Goal: Task Accomplishment & Management: Use online tool/utility

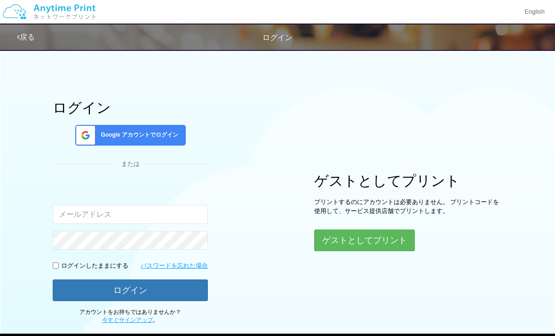
click at [348, 249] on button "ゲストとしてプリント" at bounding box center [364, 240] width 101 height 22
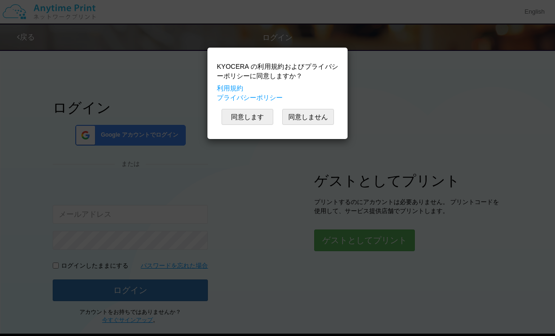
click at [234, 119] on button "同意します" at bounding box center [248, 117] width 52 height 16
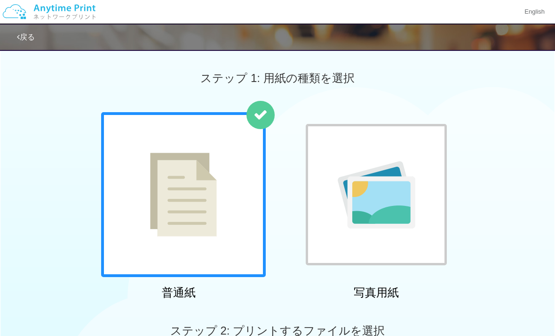
click at [240, 247] on div at bounding box center [183, 194] width 165 height 165
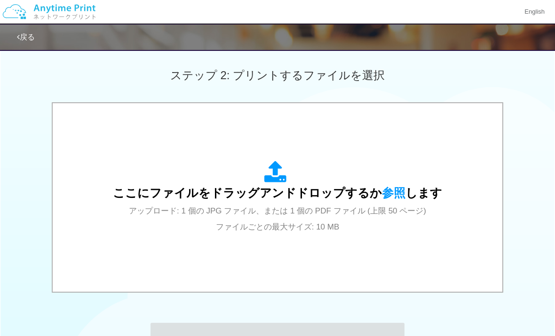
scroll to position [227, 0]
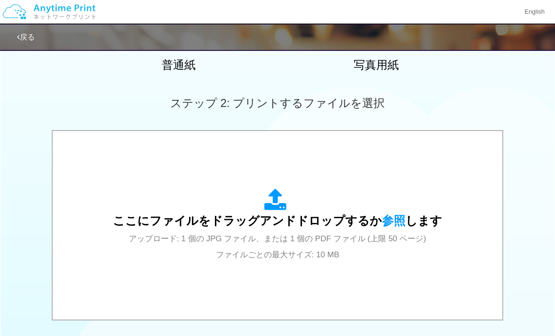
click at [388, 219] on span "参照" at bounding box center [394, 220] width 24 height 13
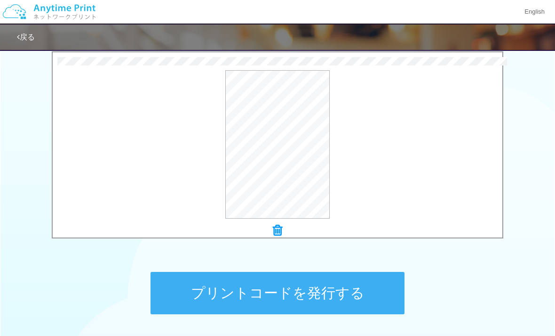
scroll to position [310, 0]
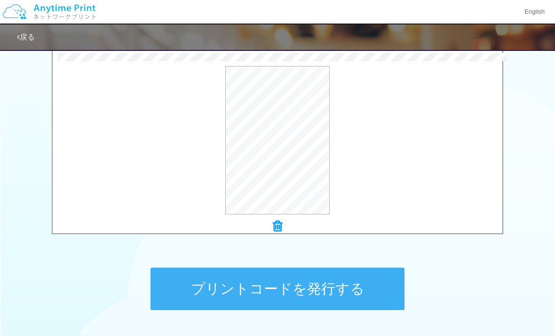
click at [0, 0] on button "プレビュー" at bounding box center [0, 0] width 0 height 0
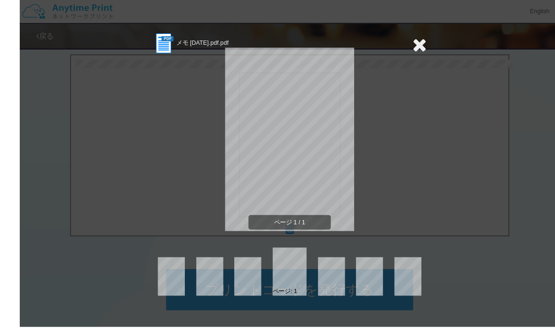
scroll to position [306, 0]
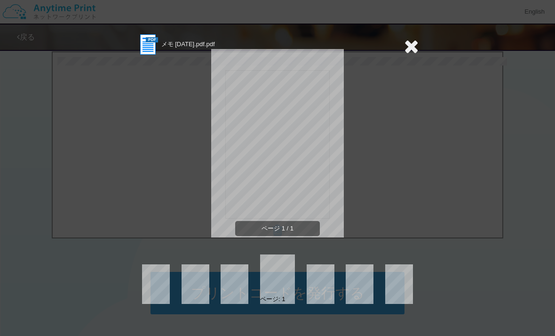
click at [405, 44] on icon at bounding box center [411, 46] width 15 height 19
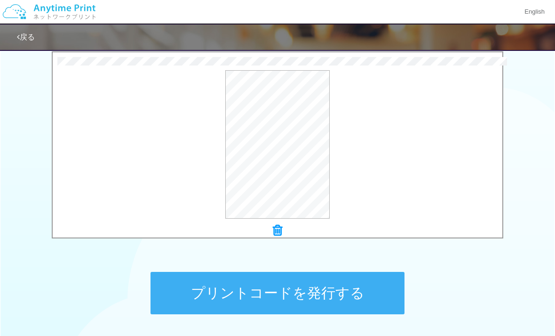
click at [372, 295] on button "プリントコードを発行する" at bounding box center [278, 293] width 254 height 42
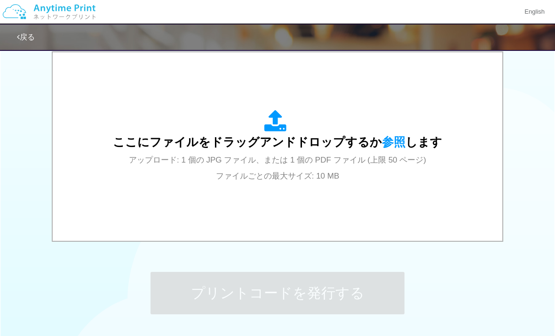
scroll to position [0, 0]
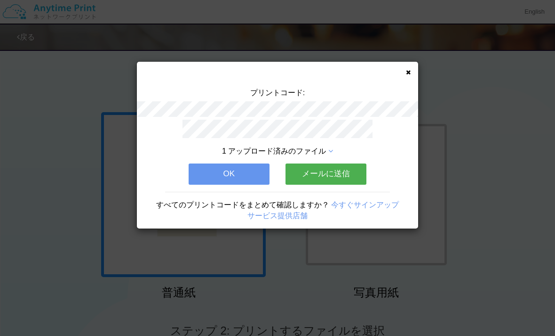
click at [354, 174] on button "メールに送信" at bounding box center [326, 173] width 81 height 21
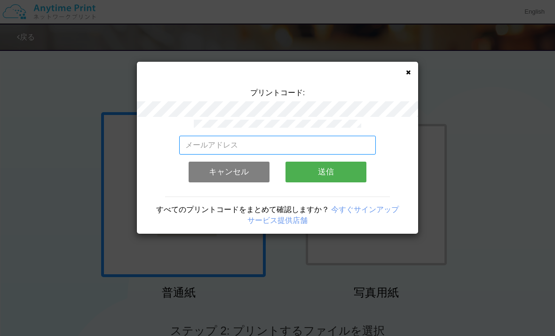
click at [345, 144] on input "email" at bounding box center [277, 145] width 197 height 19
type input "[DOMAIN_NAME][EMAIL_ADDRESS][DOMAIN_NAME]"
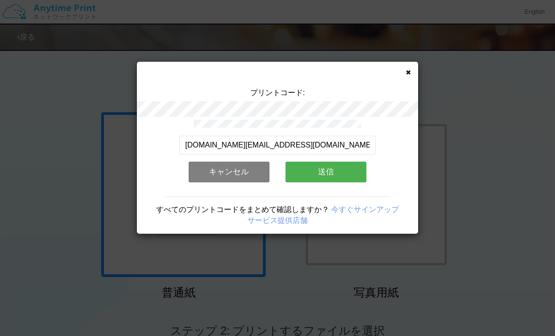
click at [467, 65] on div "プリントコード: [DOMAIN_NAME][EMAIL_ADDRESS][DOMAIN_NAME] 有効なメールアドレスを入力してください。 このメールアド…" at bounding box center [277, 168] width 555 height 336
click at [361, 176] on button "送信" at bounding box center [326, 171] width 81 height 21
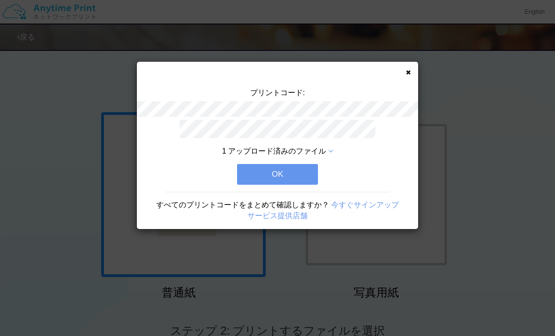
click at [303, 171] on button "OK" at bounding box center [277, 174] width 81 height 21
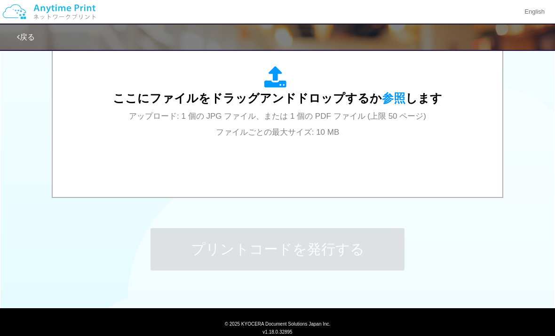
scroll to position [346, 0]
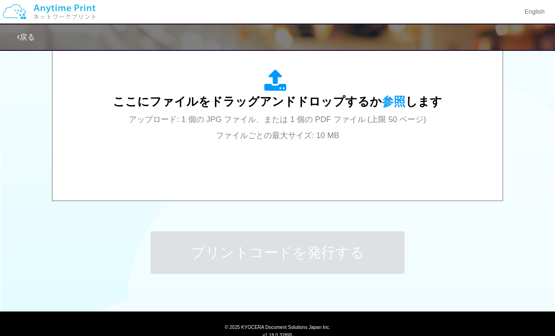
click at [393, 88] on div "ここにファイルをドラッグアンドドロップするか 参照 します アップロード: 1 個の JPG ファイル、または 1 個の PDF ファイル (上限 50 ペー…" at bounding box center [277, 105] width 329 height 73
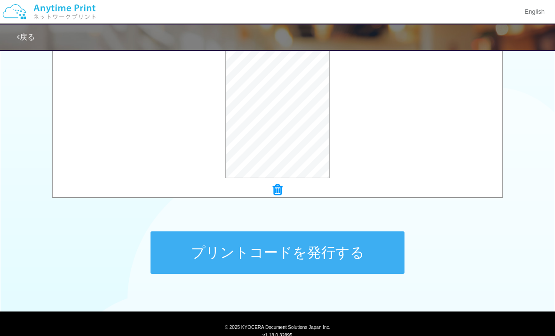
click at [0, 0] on button "プレビュー" at bounding box center [0, 0] width 0 height 0
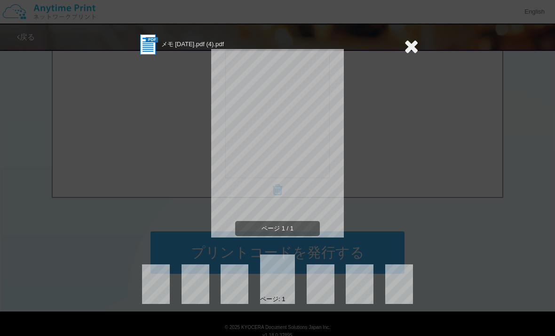
click at [413, 51] on icon at bounding box center [411, 46] width 15 height 19
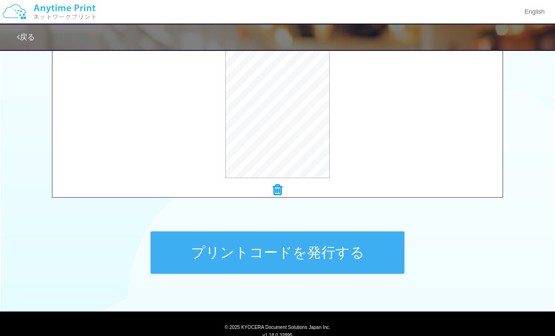
click at [342, 253] on button "プリントコードを発行する" at bounding box center [278, 252] width 254 height 42
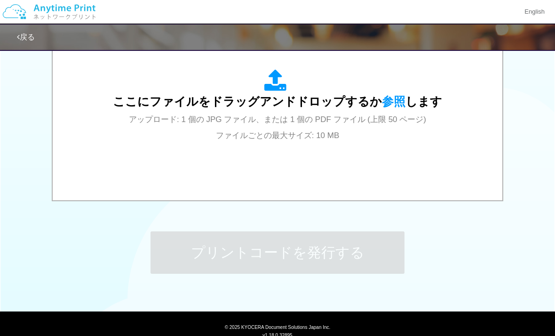
scroll to position [0, 0]
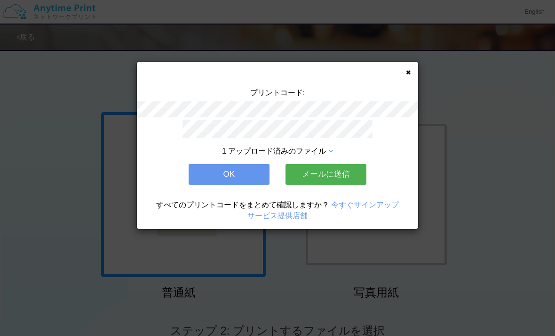
click at [261, 168] on button "OK" at bounding box center [229, 174] width 81 height 21
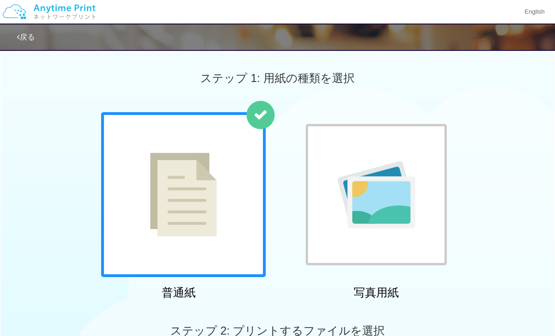
click at [255, 251] on div at bounding box center [183, 194] width 165 height 165
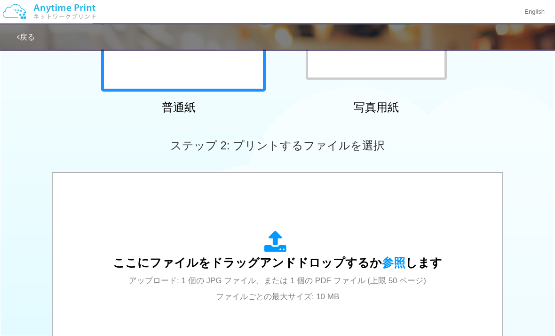
scroll to position [209, 0]
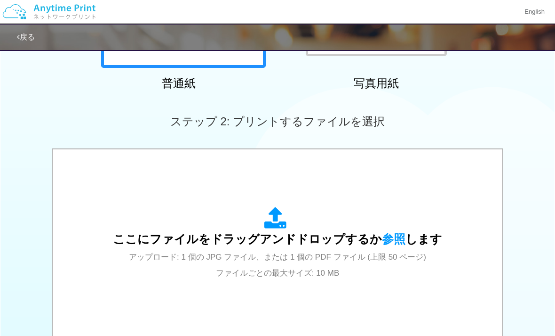
click at [335, 239] on span "ここにファイルをドラッグアンドドロップするか 参照 します" at bounding box center [277, 238] width 329 height 13
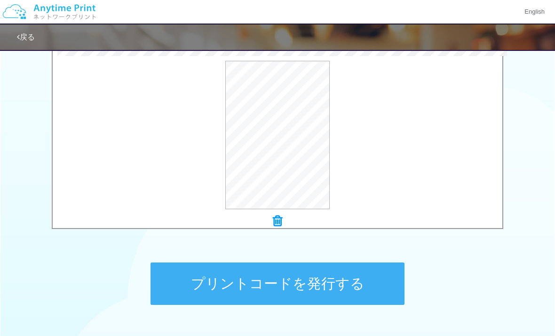
scroll to position [350, 0]
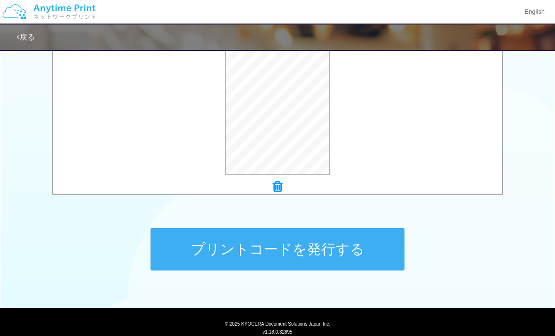
click at [352, 251] on button "プリントコードを発行する" at bounding box center [278, 249] width 254 height 42
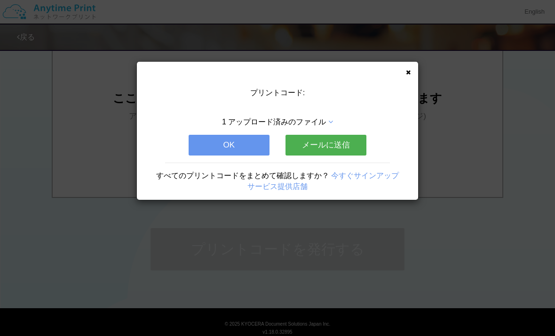
scroll to position [0, 0]
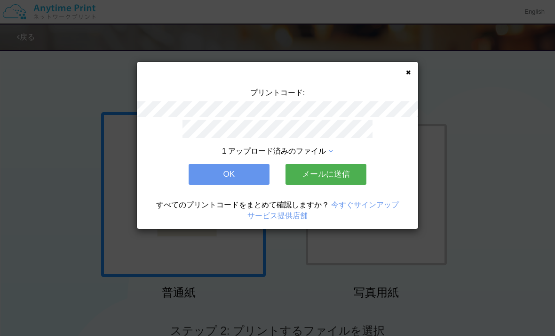
click at [253, 175] on button "OK" at bounding box center [229, 174] width 81 height 21
